Goal: Obtain resource: Download file/media

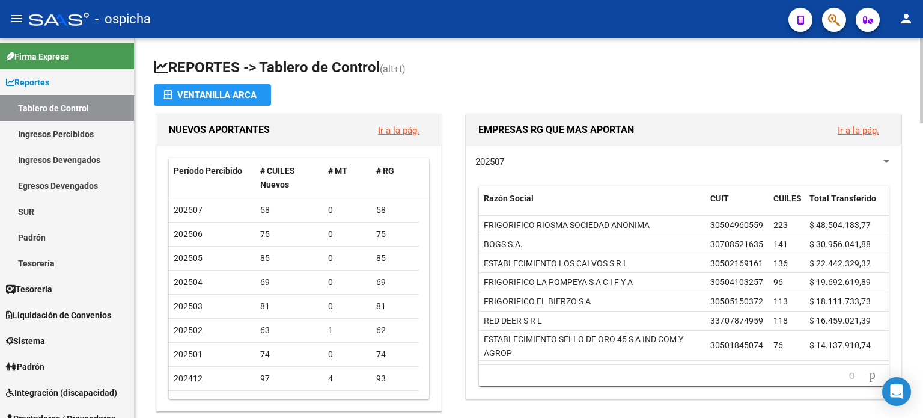
scroll to position [60, 0]
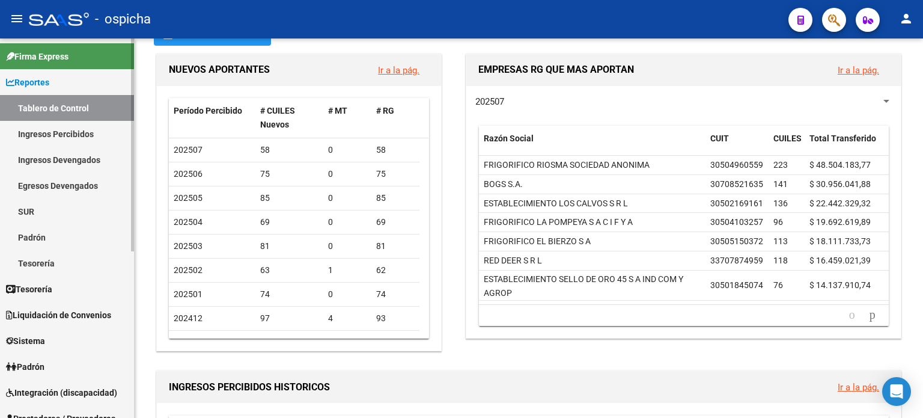
click at [73, 396] on span "Integración (discapacidad)" at bounding box center [61, 392] width 111 height 13
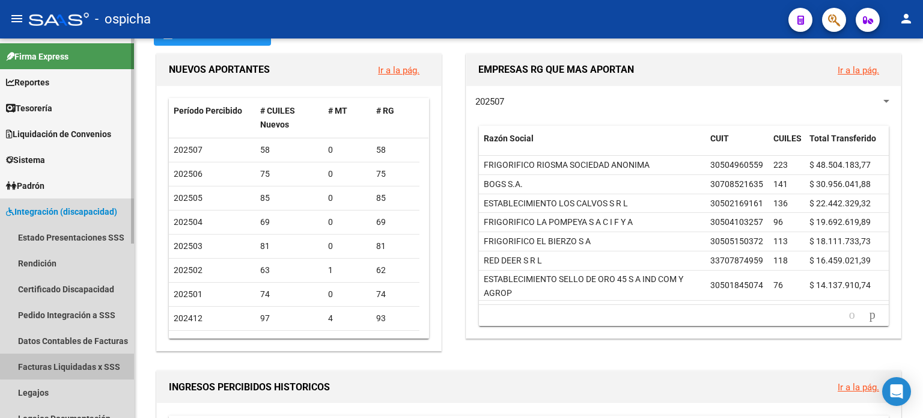
click at [88, 365] on link "Facturas Liquidadas x SSS" at bounding box center [67, 366] width 134 height 26
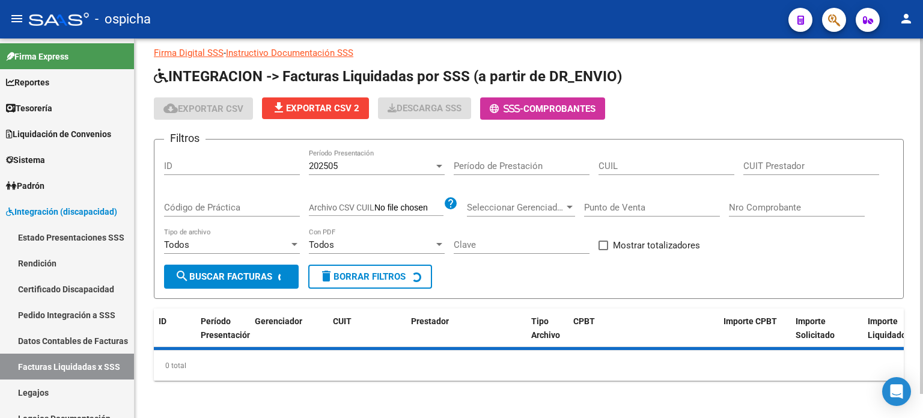
scroll to position [60, 0]
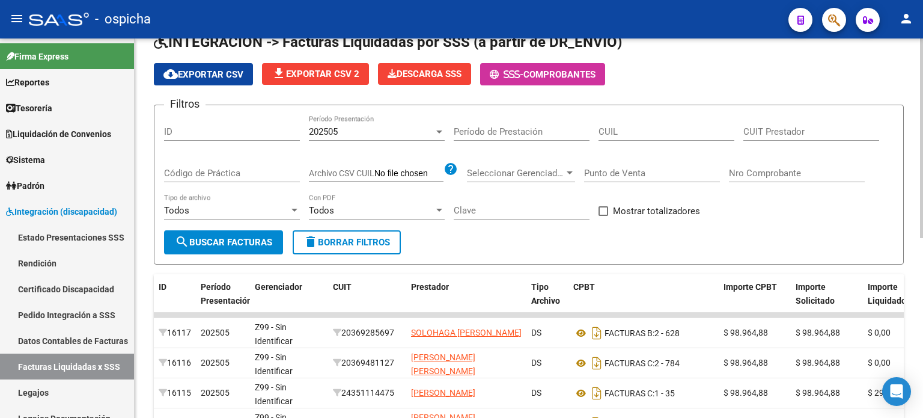
click at [752, 133] on input "CUIT Prestador" at bounding box center [812, 131] width 136 height 11
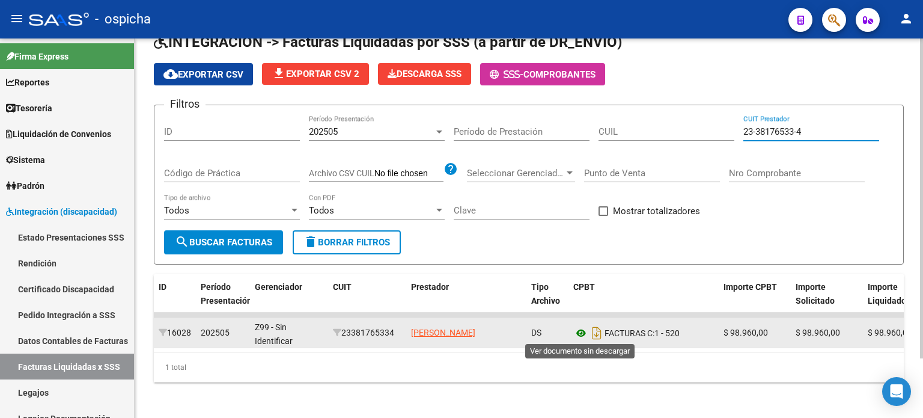
type input "23-38176533-4"
click at [584, 331] on icon at bounding box center [581, 333] width 16 height 14
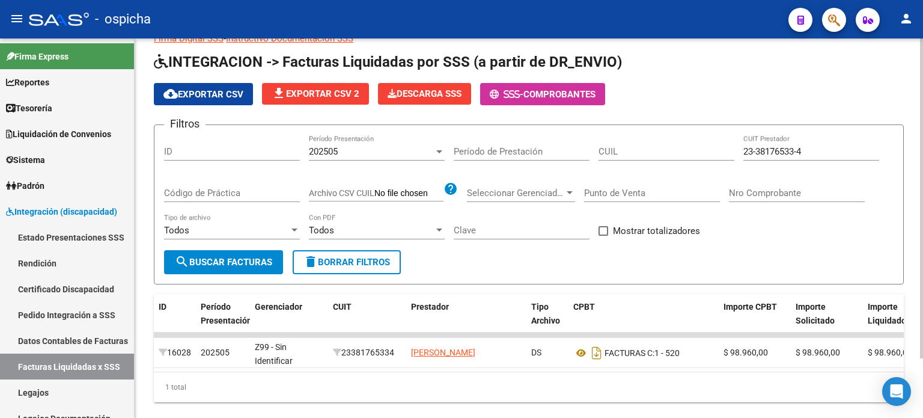
scroll to position [70, 0]
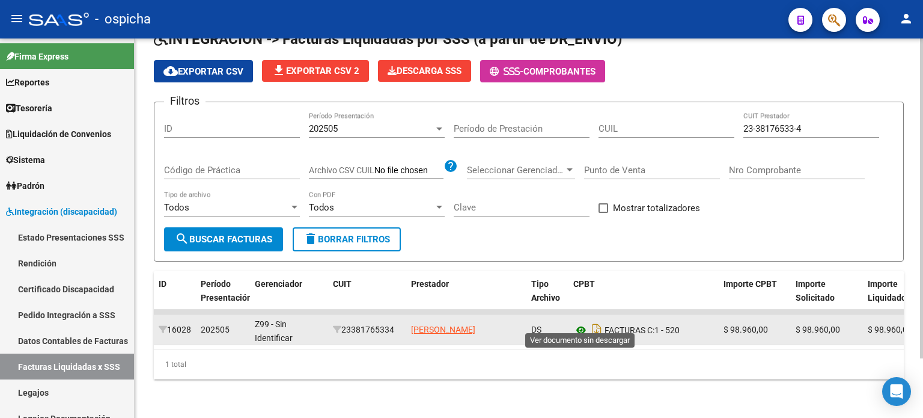
click at [579, 323] on icon at bounding box center [581, 330] width 16 height 14
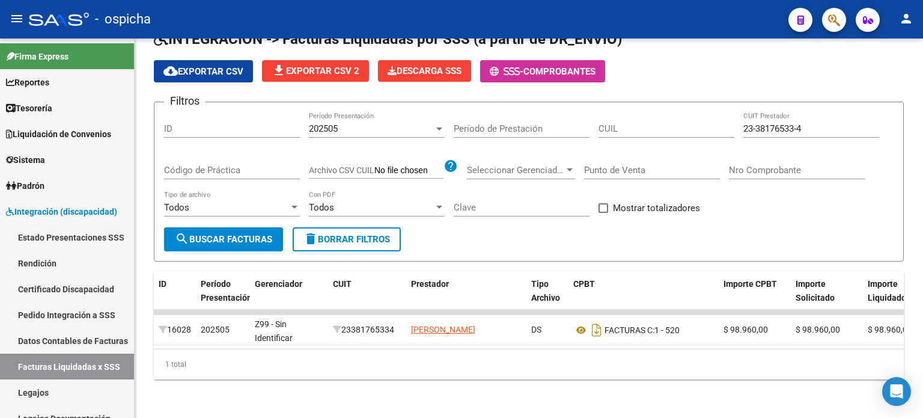
click at [826, 30] on div at bounding box center [830, 19] width 34 height 25
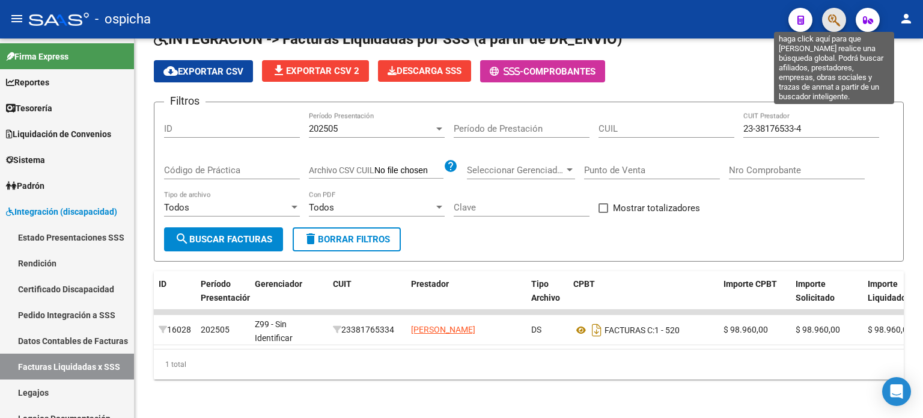
click at [829, 22] on icon "button" at bounding box center [834, 20] width 12 height 14
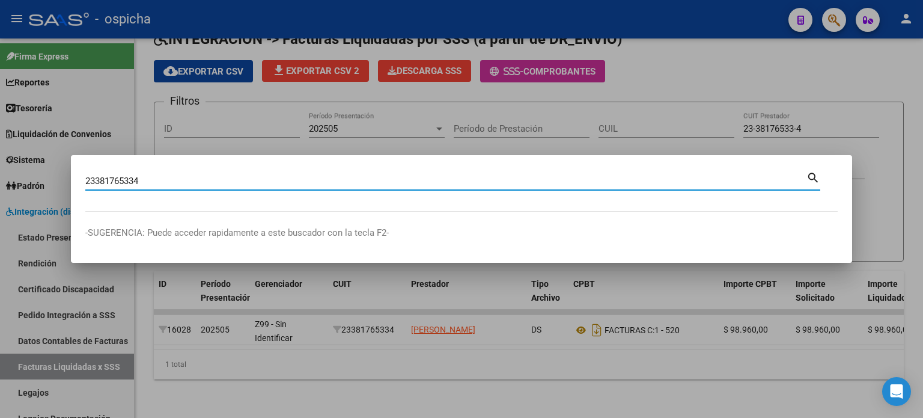
type input "23381765334"
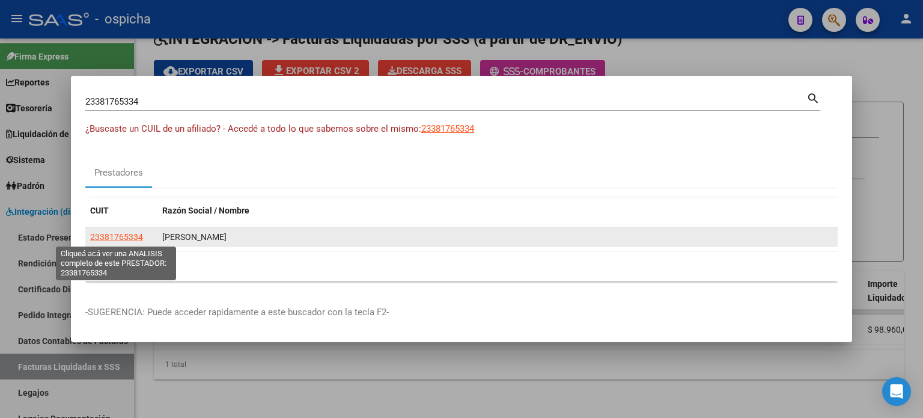
click at [123, 239] on span "23381765334" at bounding box center [116, 237] width 53 height 10
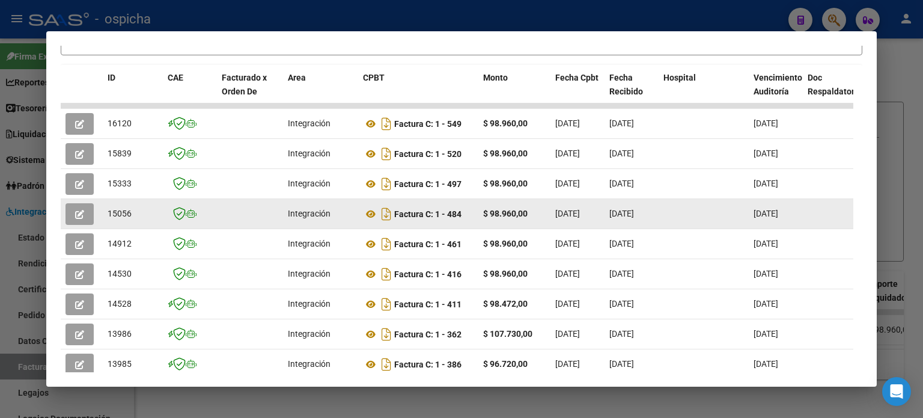
scroll to position [295, 0]
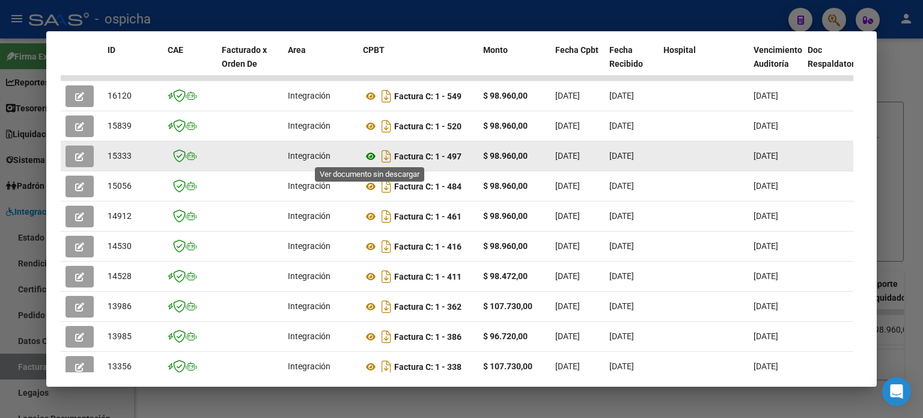
click at [368, 156] on icon at bounding box center [371, 156] width 16 height 14
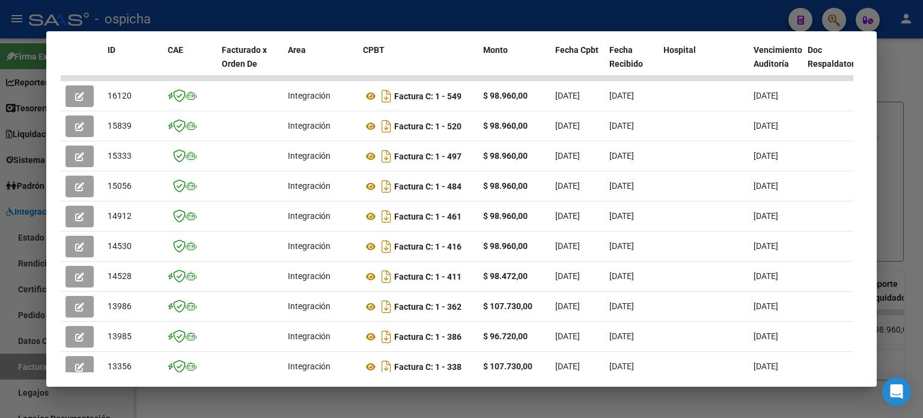
click at [907, 64] on div at bounding box center [461, 209] width 923 height 418
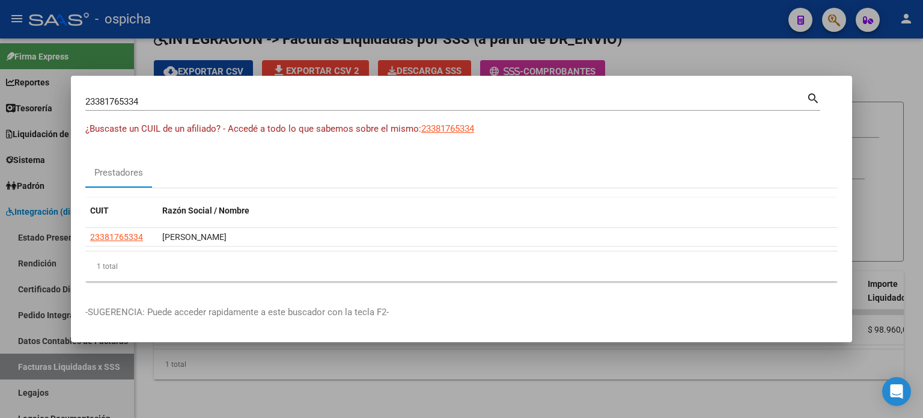
click at [888, 81] on div at bounding box center [461, 209] width 923 height 418
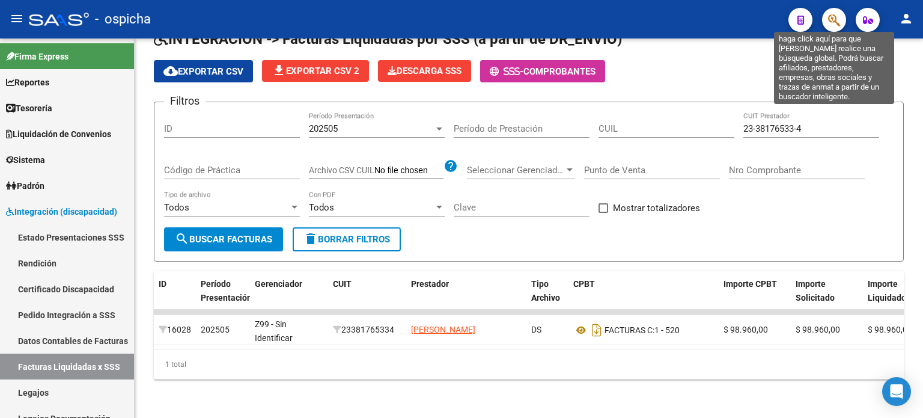
click at [839, 16] on icon "button" at bounding box center [834, 20] width 12 height 14
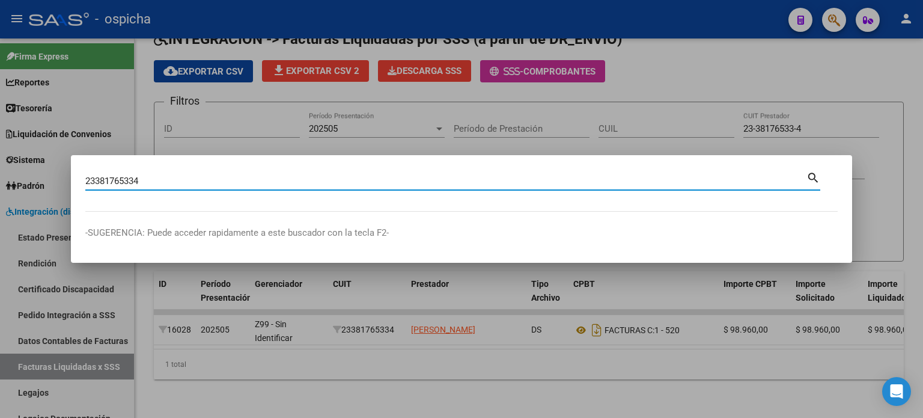
type input "23381765334"
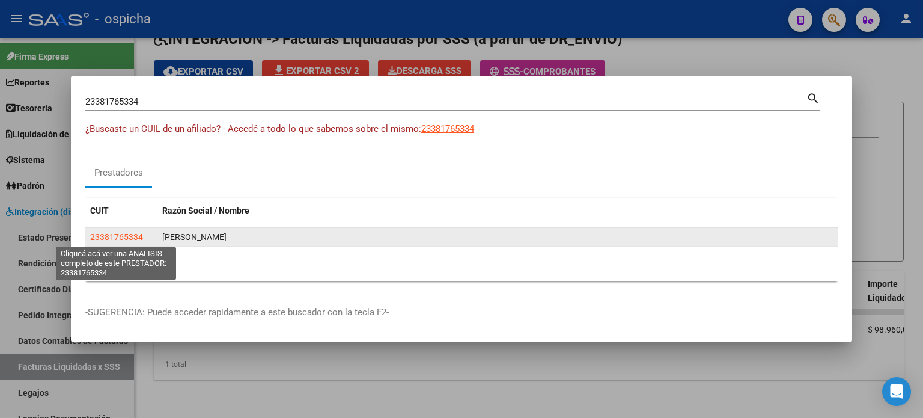
click at [112, 238] on span "23381765334" at bounding box center [116, 237] width 53 height 10
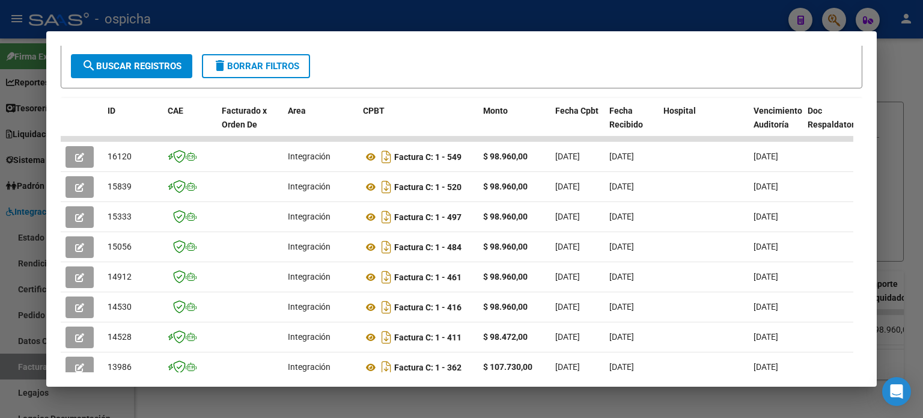
scroll to position [370, 0]
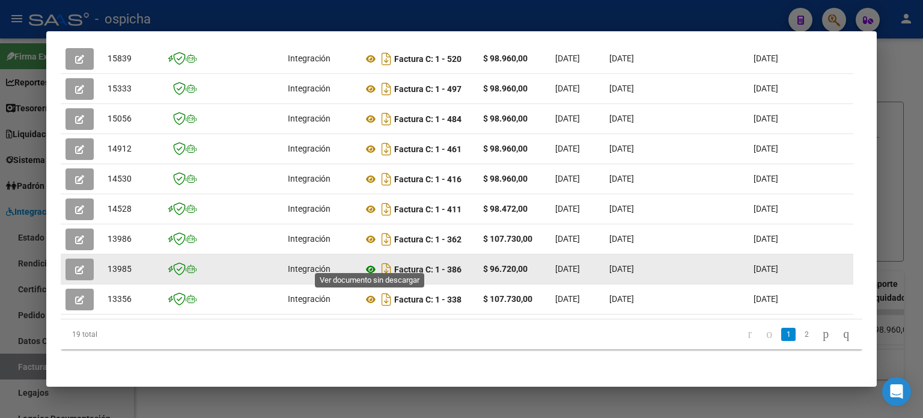
click at [373, 265] on icon at bounding box center [371, 269] width 16 height 14
